Goal: Task Accomplishment & Management: Manage account settings

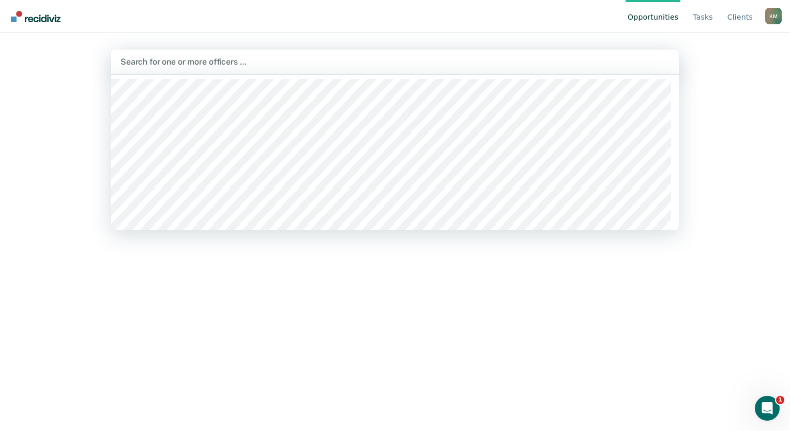
click at [278, 61] on div at bounding box center [394, 62] width 549 height 12
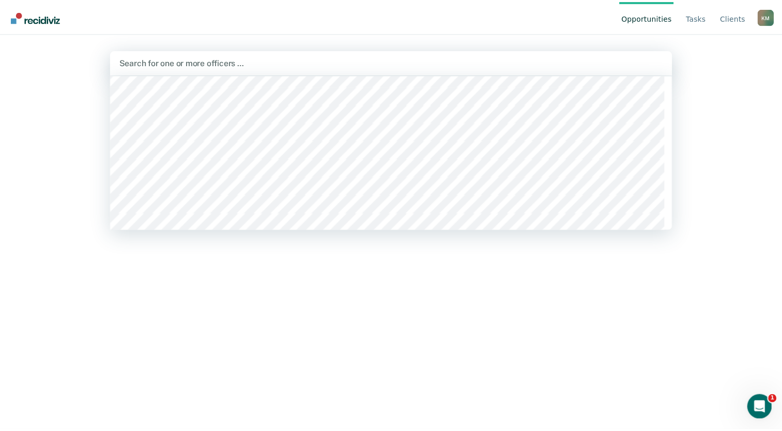
scroll to position [362, 0]
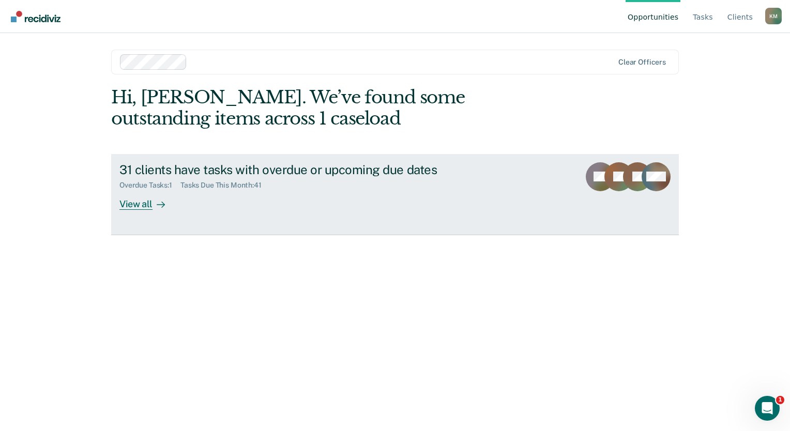
click at [147, 206] on div "View all" at bounding box center [148, 200] width 58 height 20
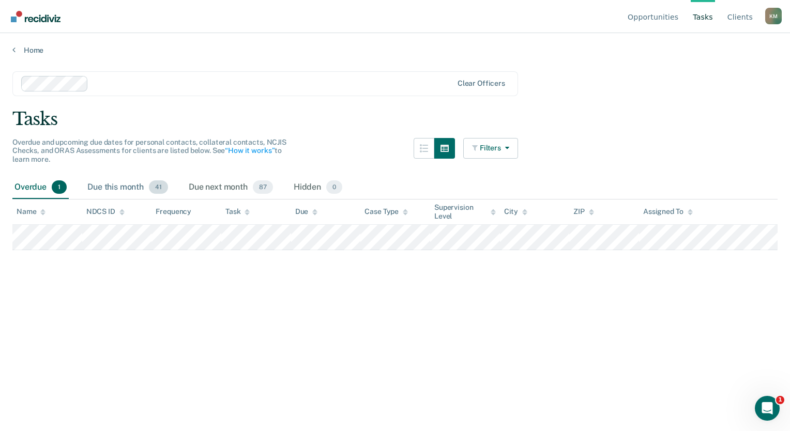
click at [127, 190] on div "Due this month 41" at bounding box center [127, 187] width 85 height 23
